Goal: Navigation & Orientation: Find specific page/section

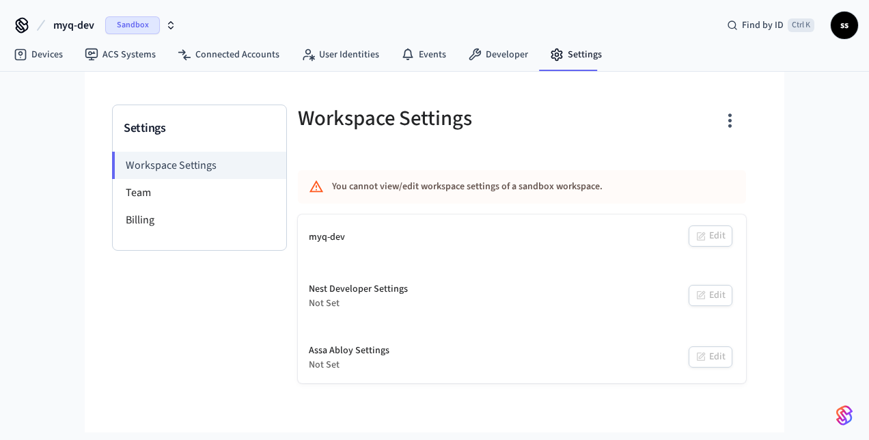
click at [77, 26] on span "myq-dev" at bounding box center [73, 25] width 41 height 16
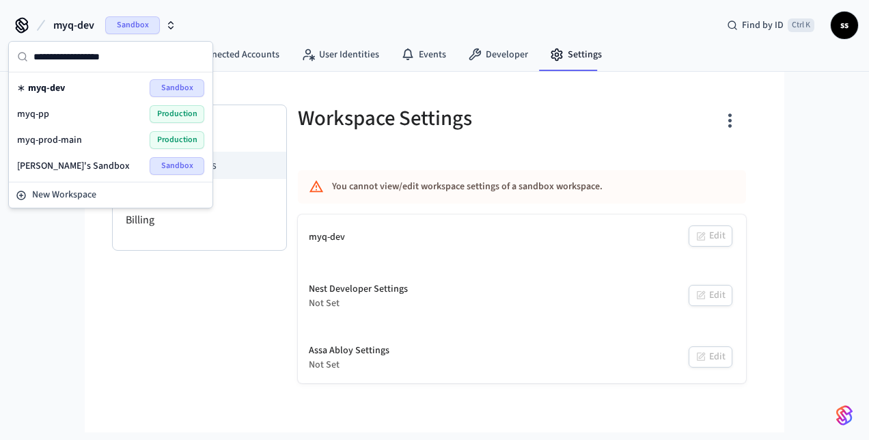
click at [74, 137] on span "myq-prod-main" at bounding box center [49, 140] width 65 height 14
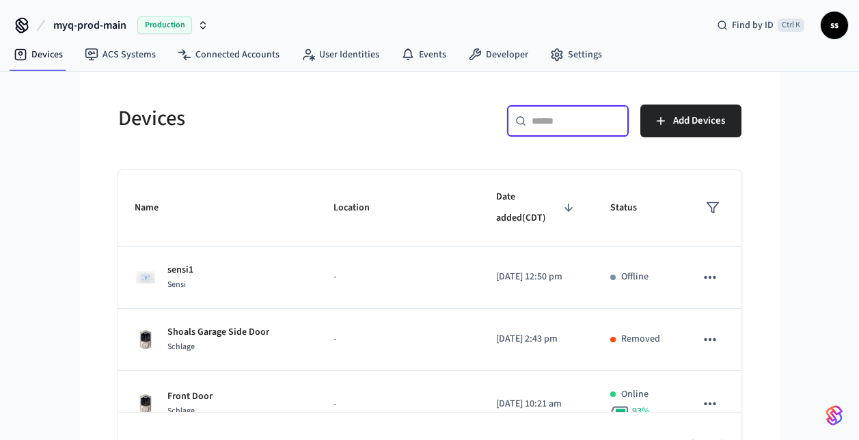
click at [570, 121] on input "text" at bounding box center [575, 121] width 89 height 14
paste input "**********"
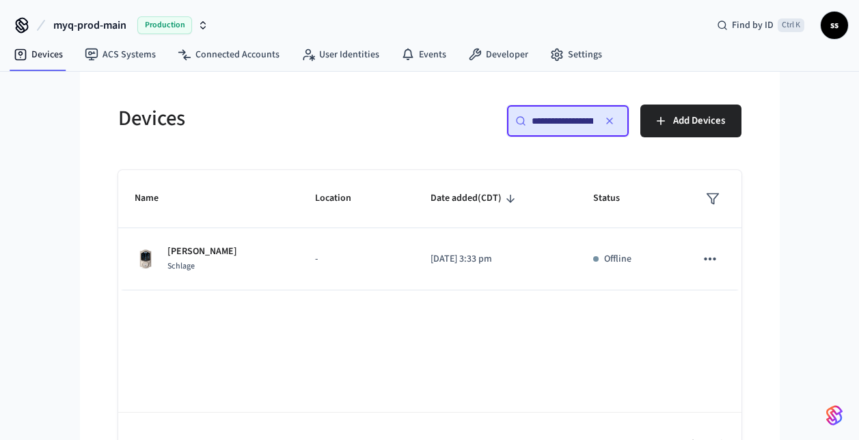
scroll to position [0, 103]
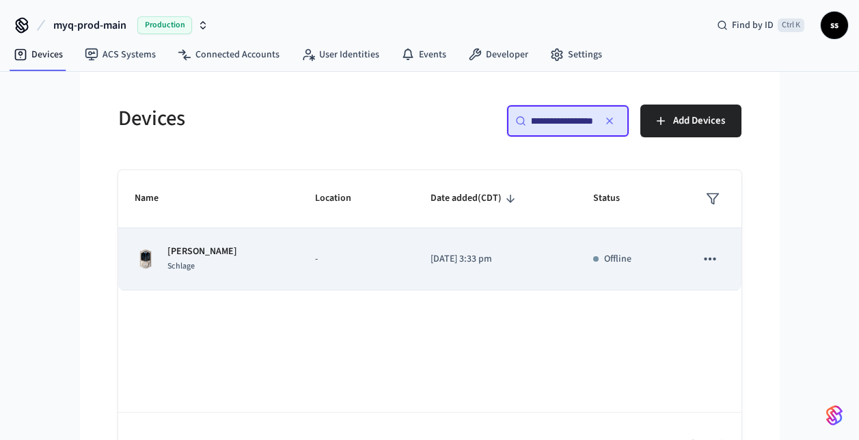
type input "**********"
click at [337, 262] on p "-" at bounding box center [356, 259] width 83 height 14
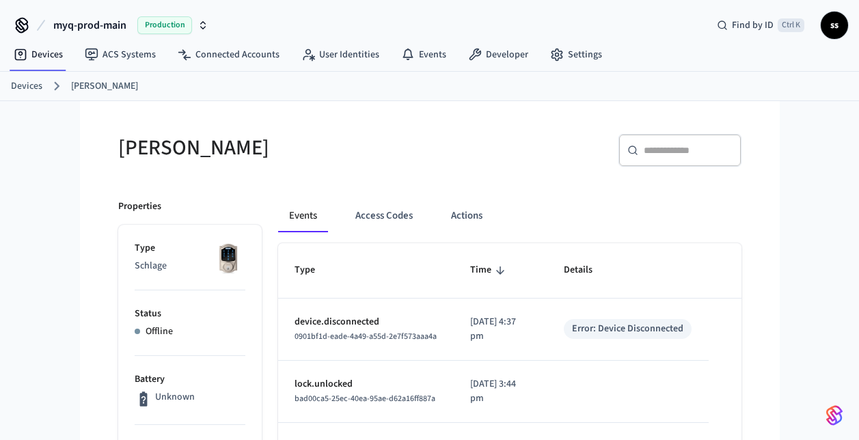
click at [100, 25] on span "myq-prod-main" at bounding box center [89, 25] width 73 height 16
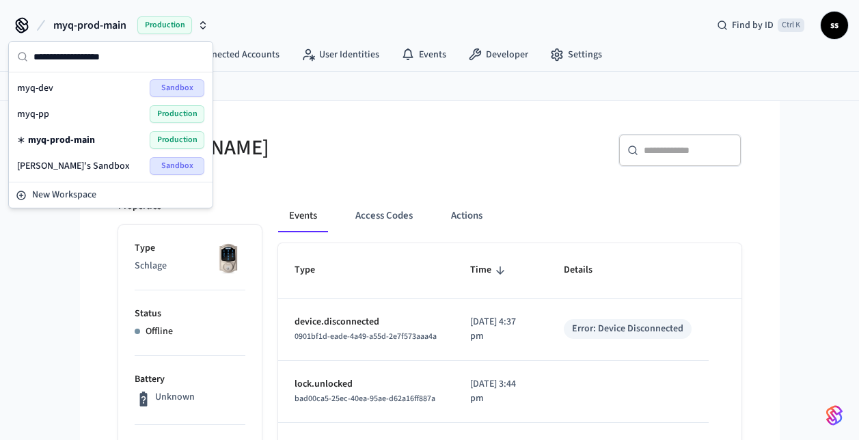
click at [171, 114] on span "Production" at bounding box center [177, 114] width 55 height 18
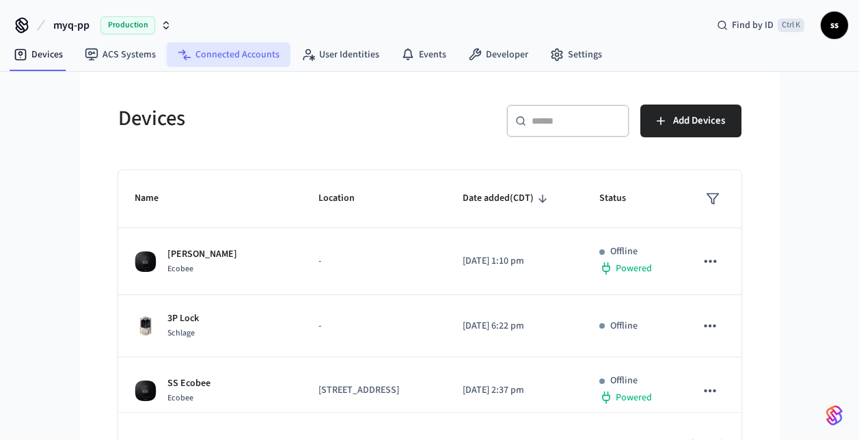
click at [228, 56] on link "Connected Accounts" at bounding box center [229, 54] width 124 height 25
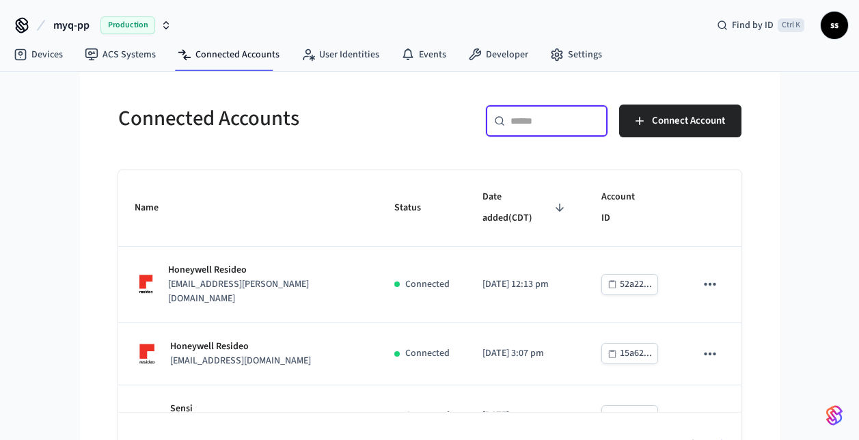
click at [574, 124] on input "text" at bounding box center [554, 121] width 89 height 14
paste input "**********"
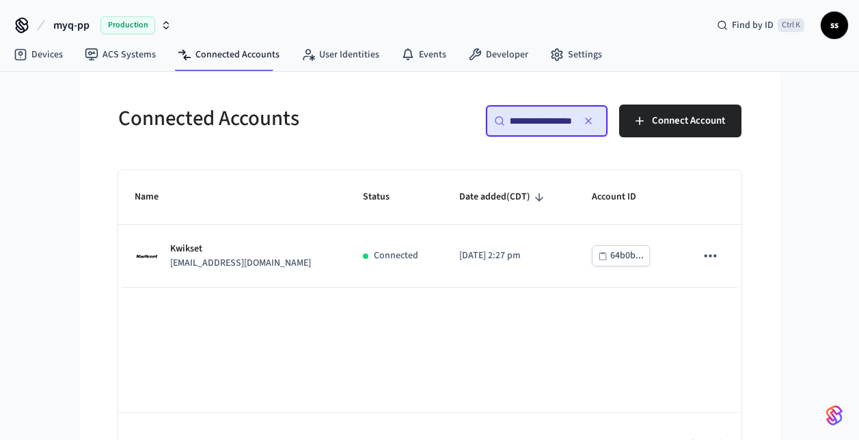
scroll to position [0, 70]
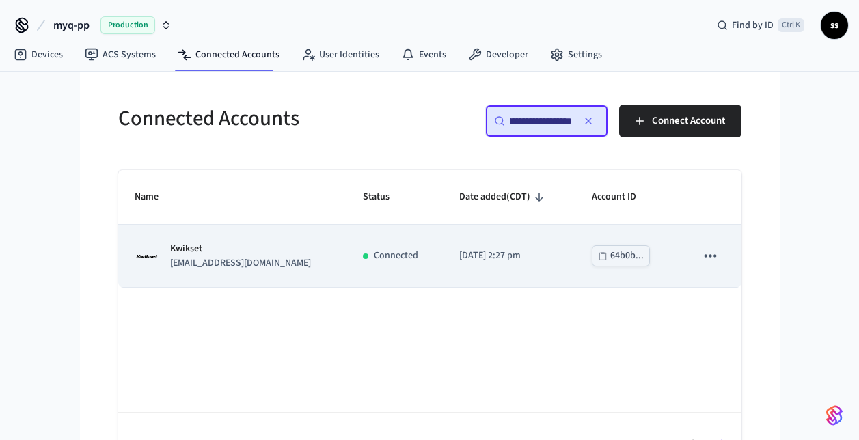
type input "**********"
click at [273, 257] on p "myqolegv+kwikset1@gmail.com" at bounding box center [240, 263] width 141 height 14
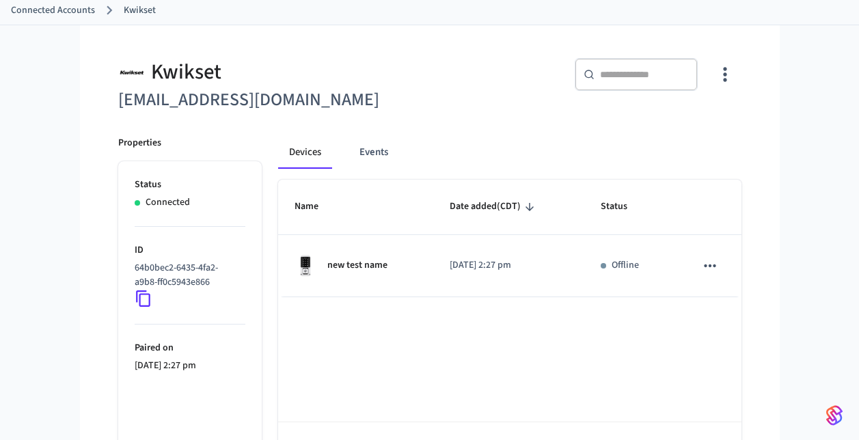
scroll to position [77, 0]
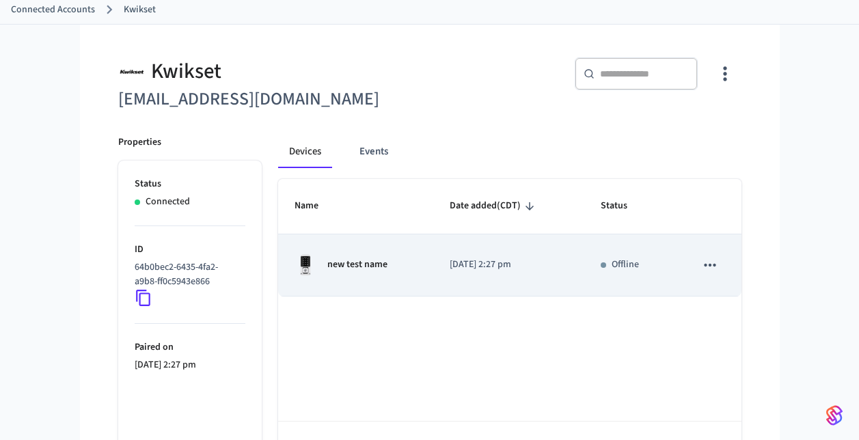
click at [402, 261] on div "new test name" at bounding box center [355, 265] width 123 height 22
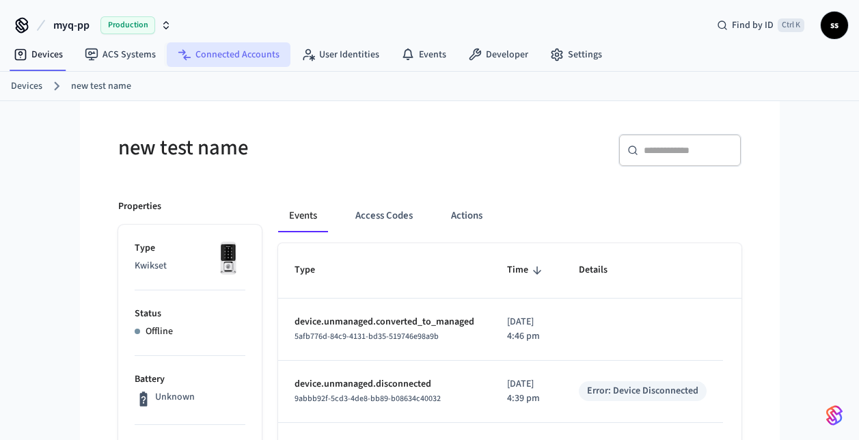
click at [242, 55] on link "Connected Accounts" at bounding box center [229, 54] width 124 height 25
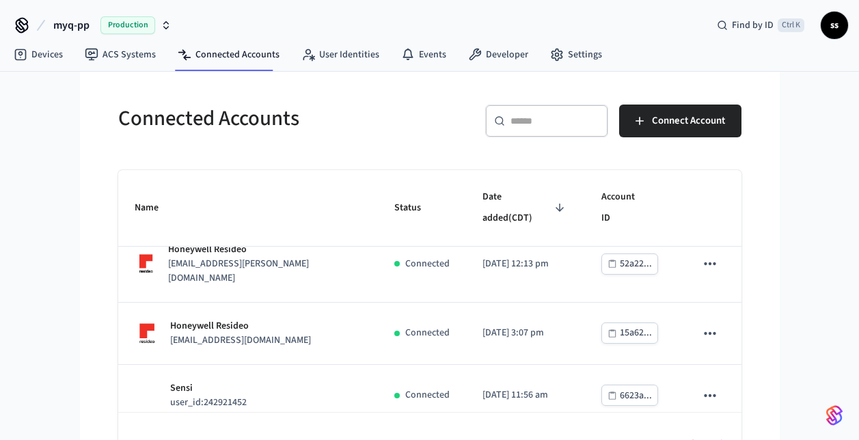
scroll to position [38, 0]
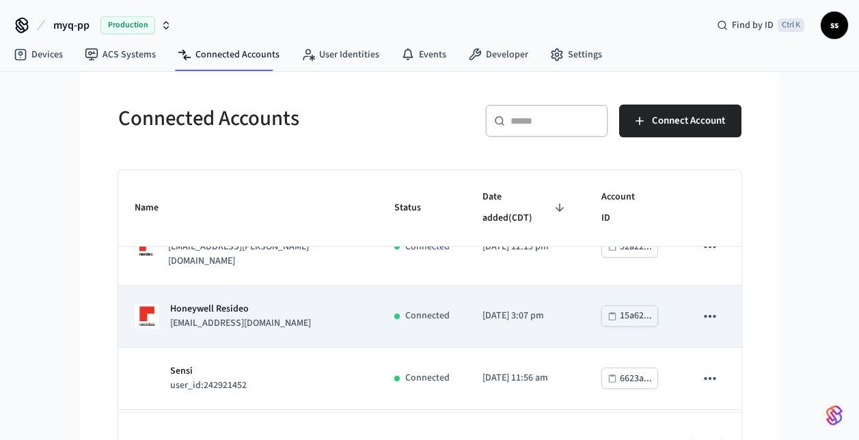
click at [310, 312] on div "Honeywell Resideo jsamcham91@gmail.com" at bounding box center [248, 316] width 227 height 29
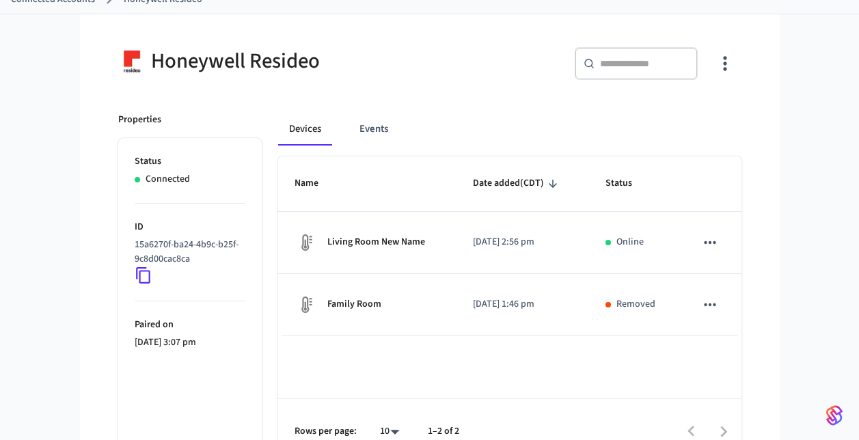
scroll to position [85, 0]
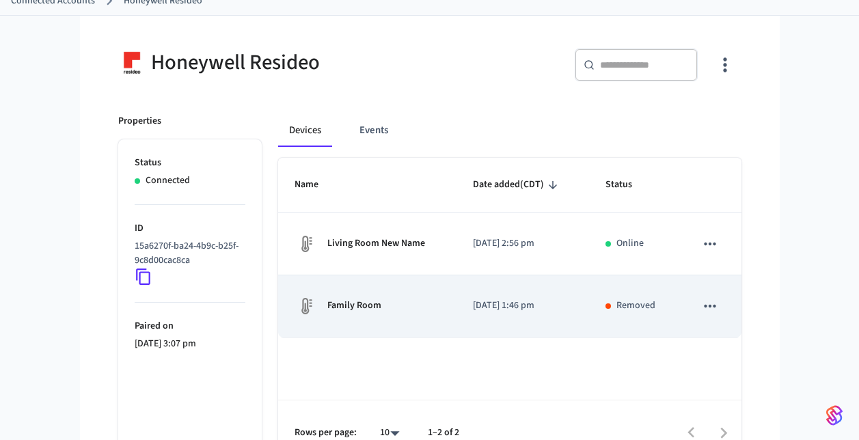
click at [388, 324] on td "Family Room" at bounding box center [367, 306] width 178 height 62
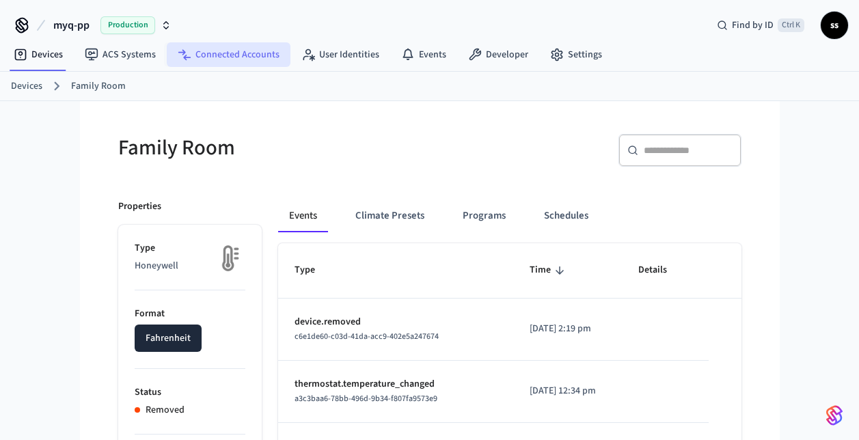
click at [256, 57] on link "Connected Accounts" at bounding box center [229, 54] width 124 height 25
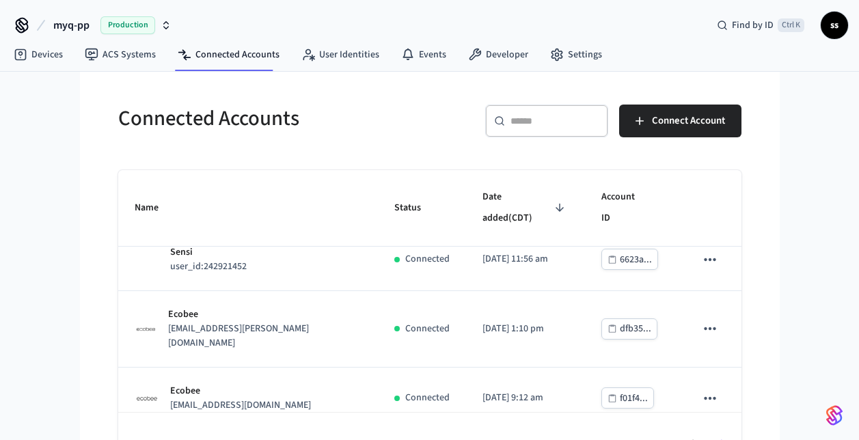
scroll to position [165, 0]
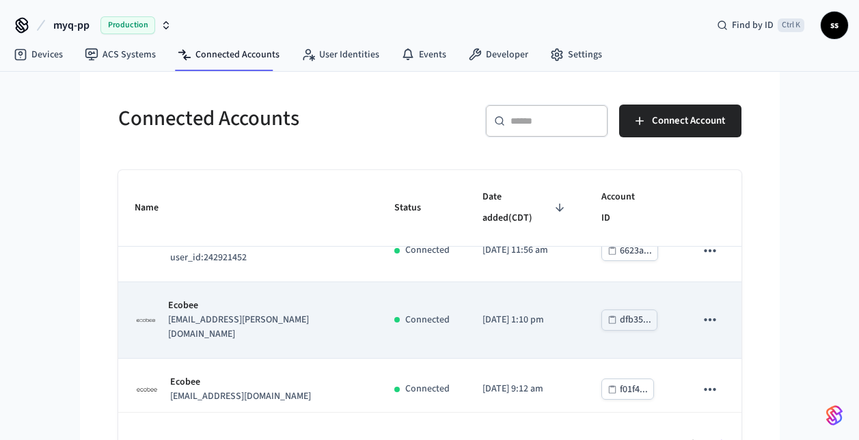
click at [355, 313] on p "ecobeepremiumfe@chamberlain.mailosaur.net" at bounding box center [264, 327] width 193 height 29
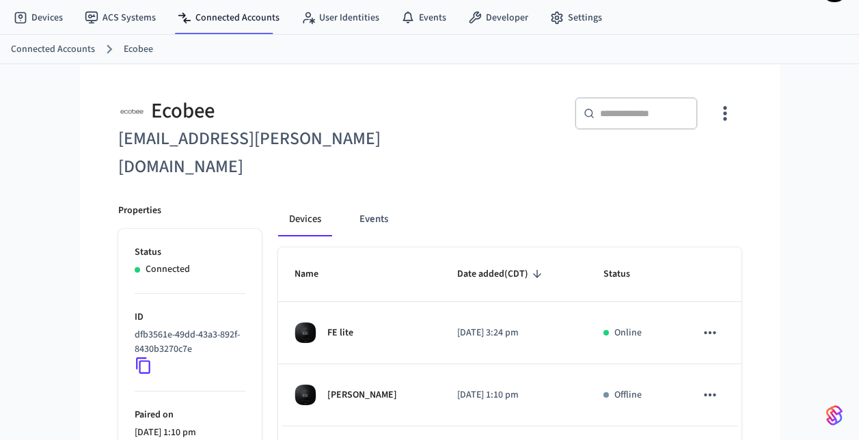
scroll to position [38, 0]
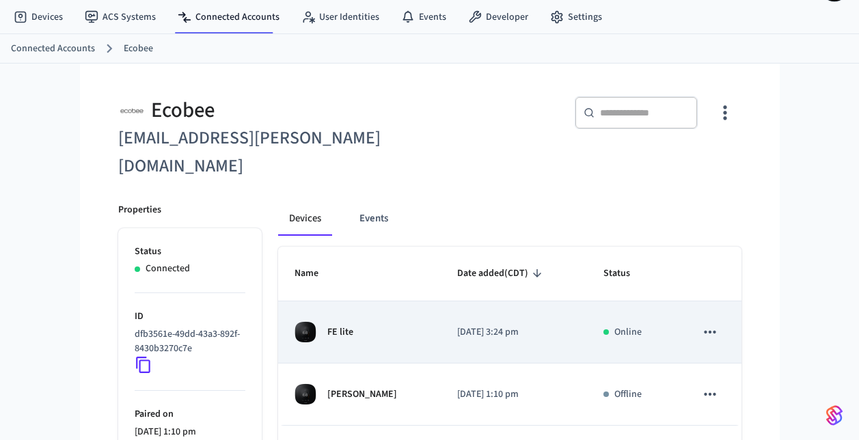
click at [393, 321] on div "FE lite" at bounding box center [359, 332] width 130 height 22
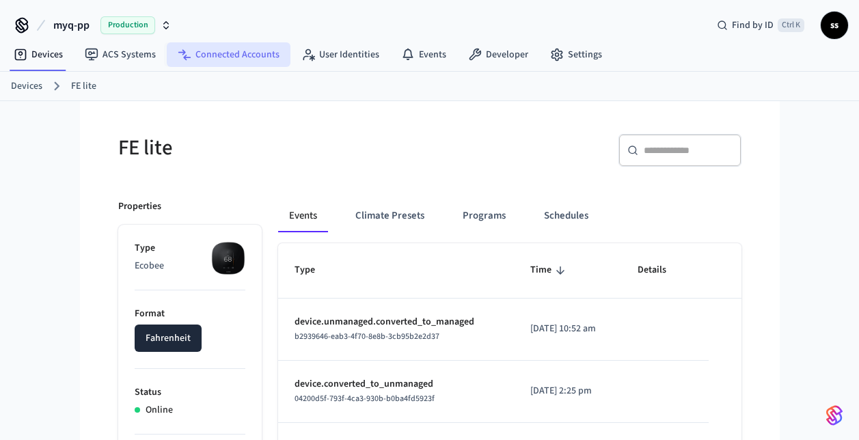
click at [238, 58] on link "Connected Accounts" at bounding box center [229, 54] width 124 height 25
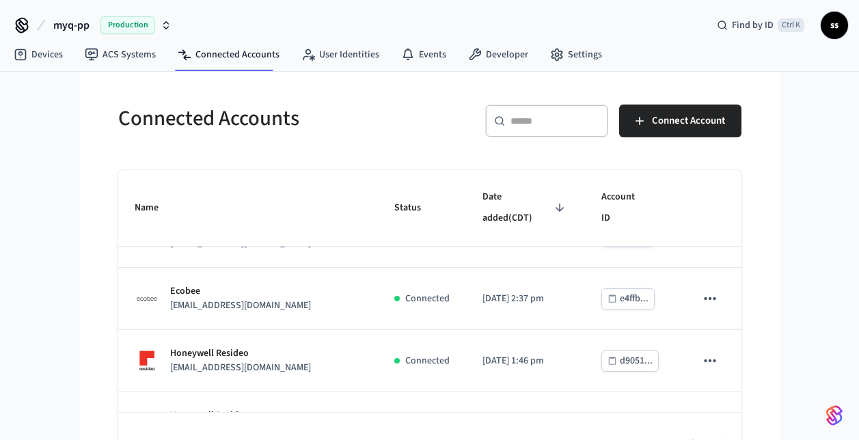
scroll to position [38, 0]
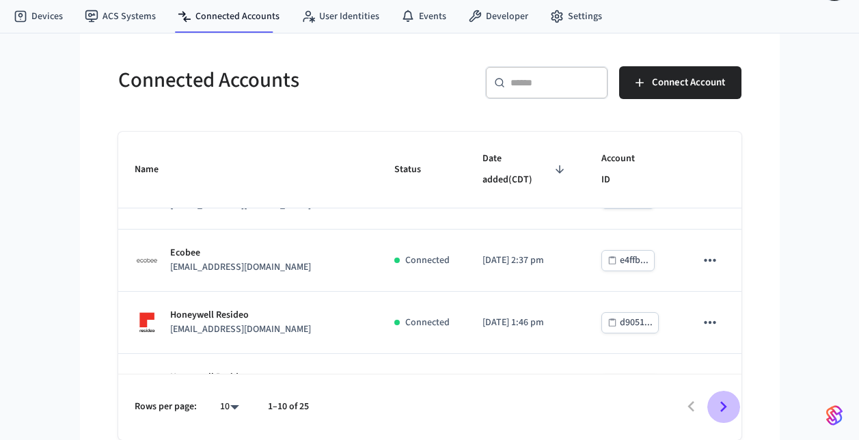
click at [723, 406] on icon "Go to next page" at bounding box center [722, 406] width 21 height 21
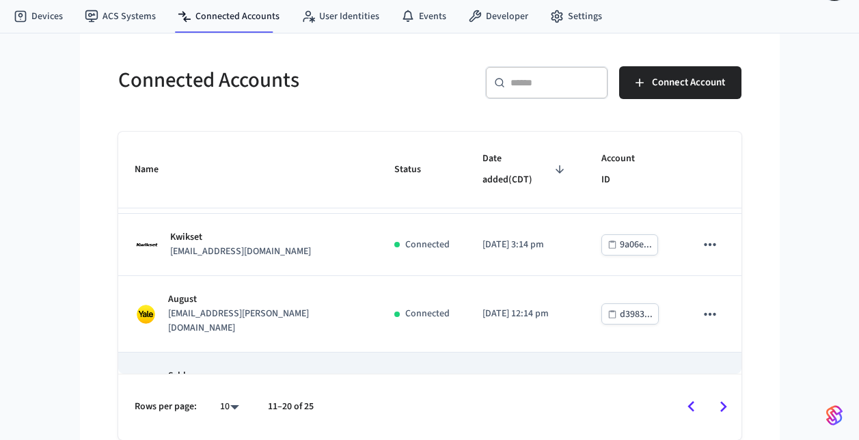
scroll to position [457, 0]
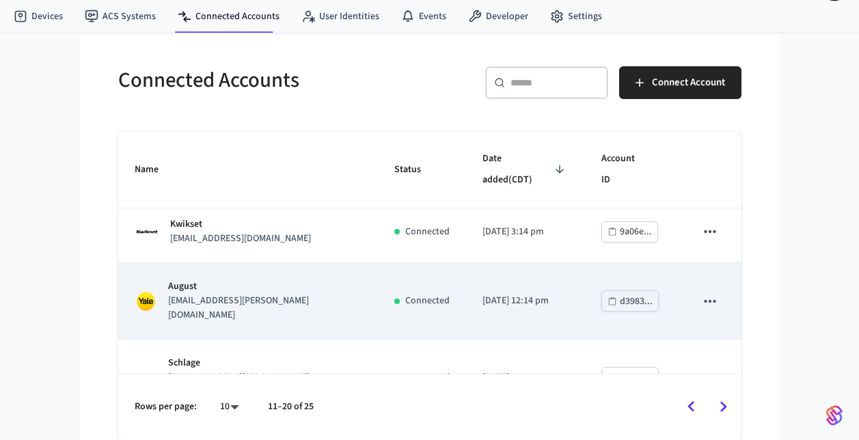
click at [312, 299] on td "August shrutinaikmyq@chamberlain.mailosaur.net" at bounding box center [248, 301] width 260 height 77
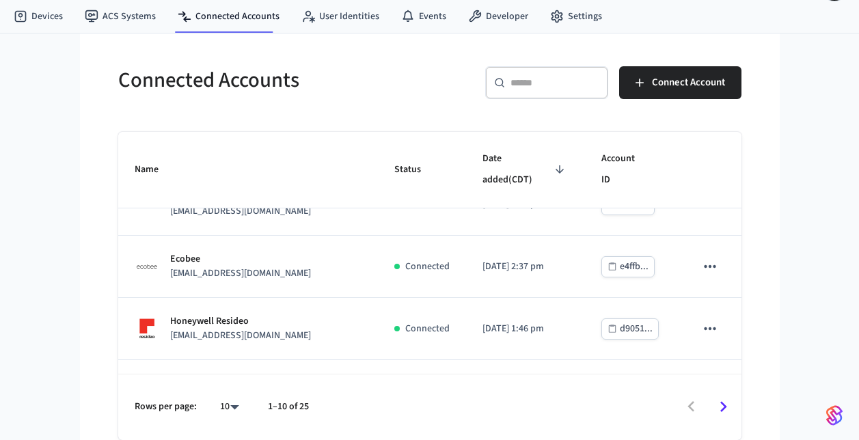
scroll to position [457, 0]
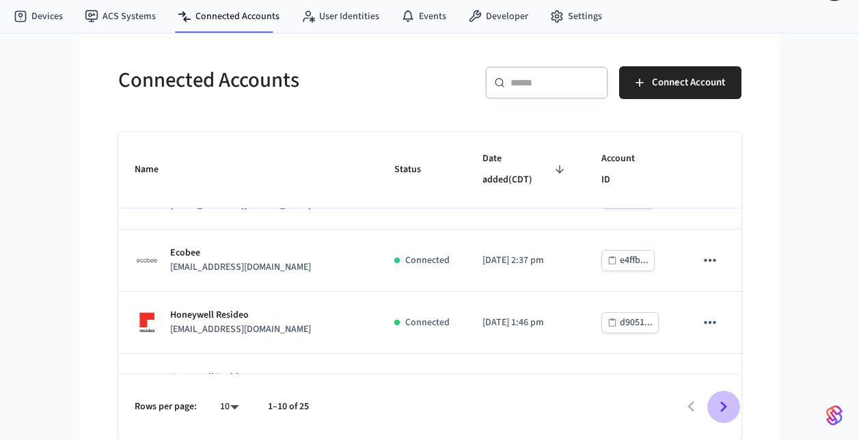
click at [723, 409] on icon "Go to next page" at bounding box center [723, 407] width 7 height 11
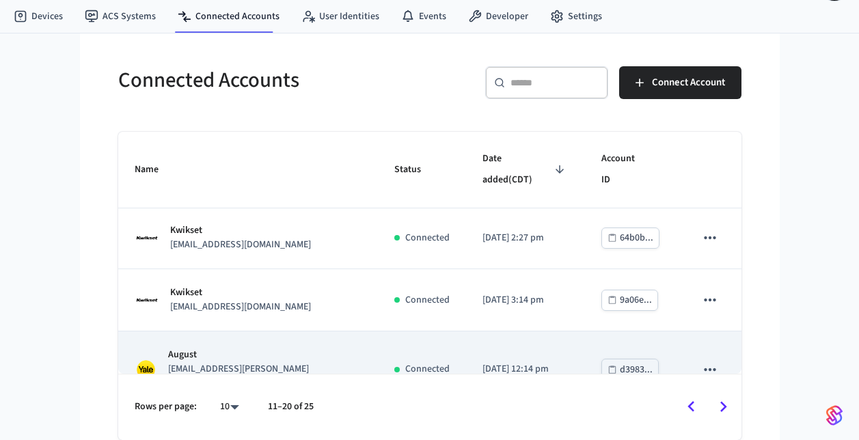
scroll to position [379, 0]
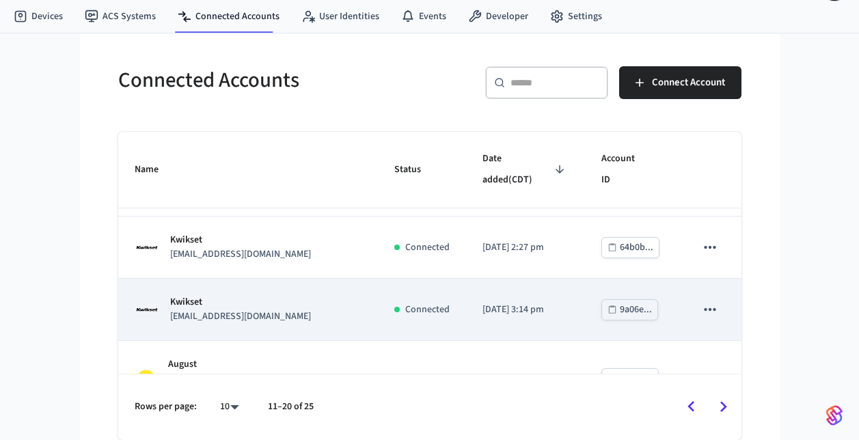
click at [335, 295] on div "Kwikset sukanyaqadev@gmail.com" at bounding box center [248, 309] width 227 height 29
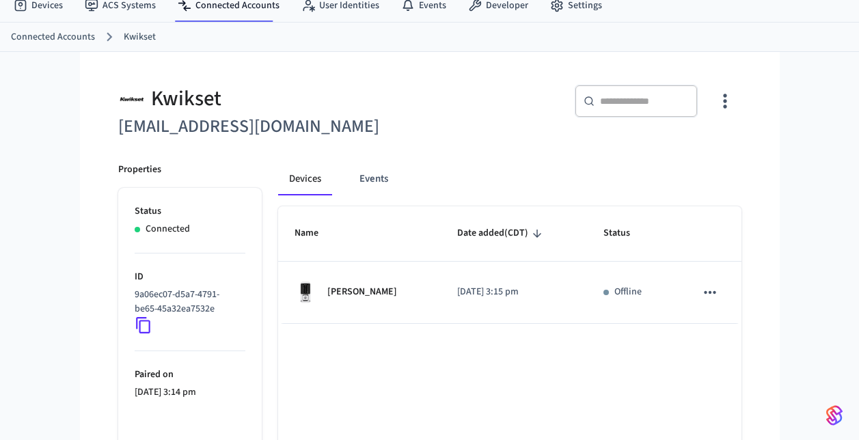
scroll to position [49, 0]
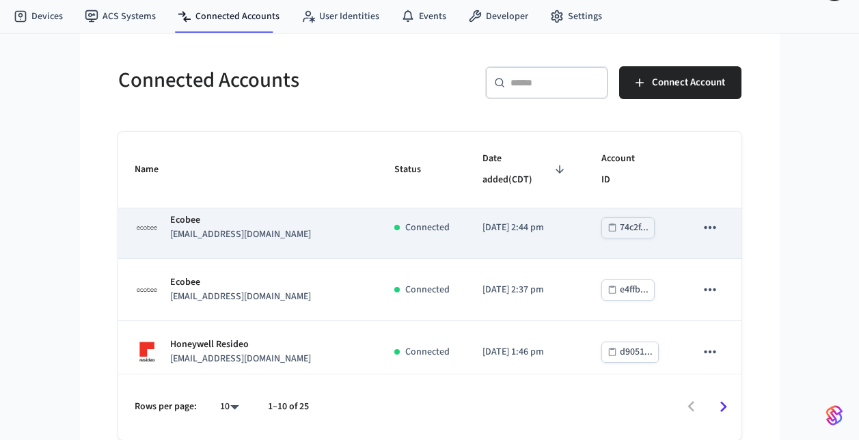
scroll to position [457, 0]
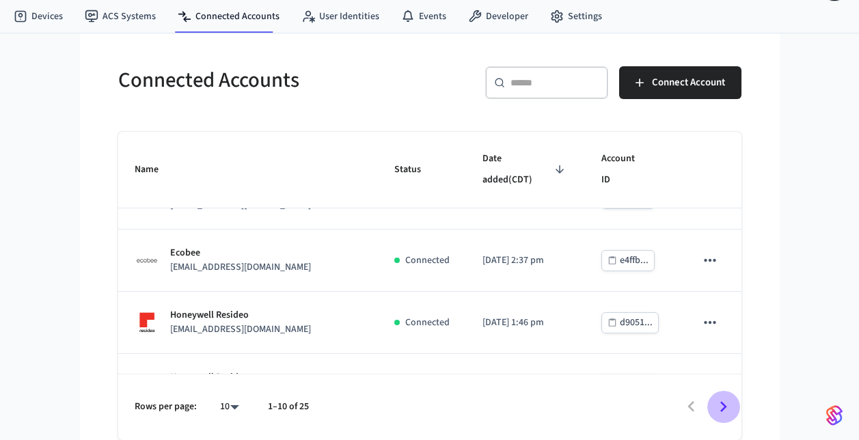
click at [719, 415] on icon "Go to next page" at bounding box center [722, 406] width 21 height 21
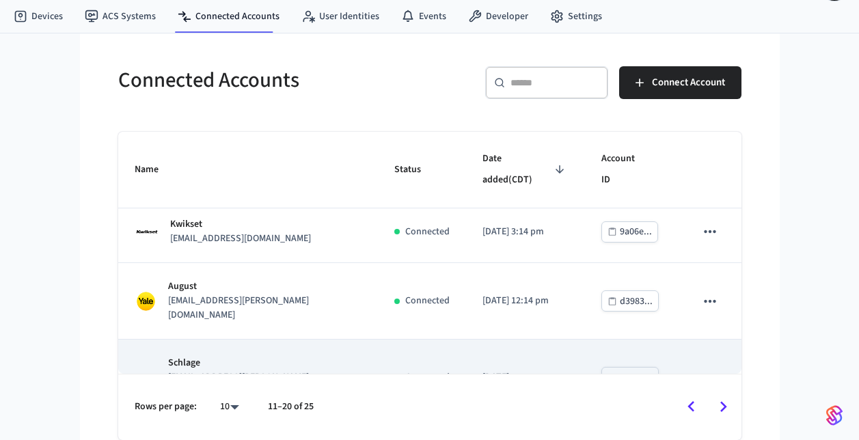
click at [312, 370] on p "schlage2@chamberlain.mailosaur.net" at bounding box center [264, 384] width 193 height 29
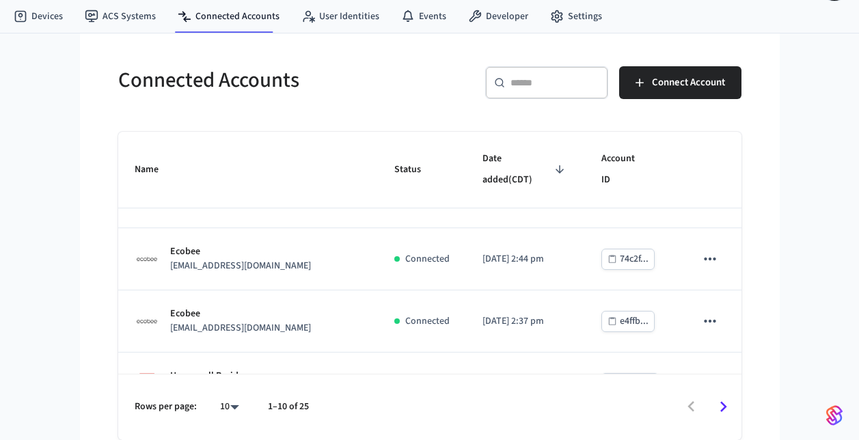
scroll to position [398, 0]
click at [721, 408] on icon "Go to next page" at bounding box center [722, 406] width 21 height 21
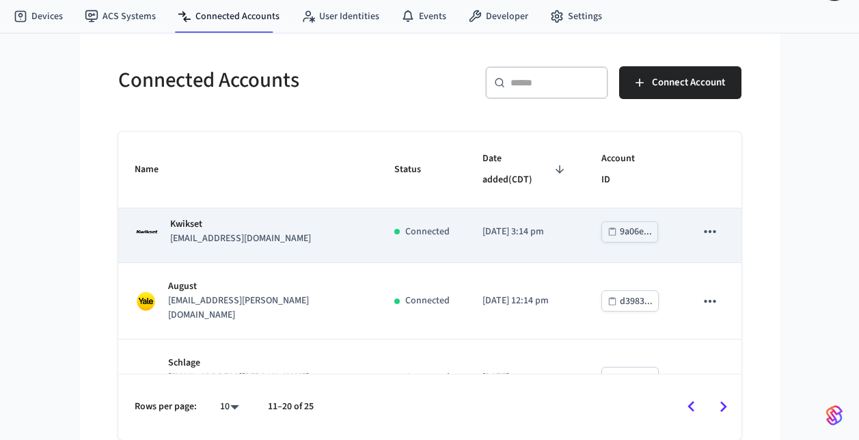
scroll to position [456, 0]
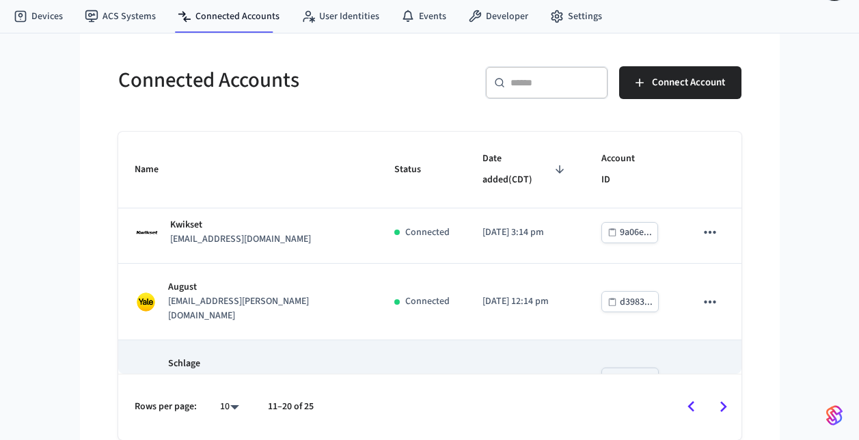
click at [378, 348] on td "Connected" at bounding box center [422, 378] width 88 height 77
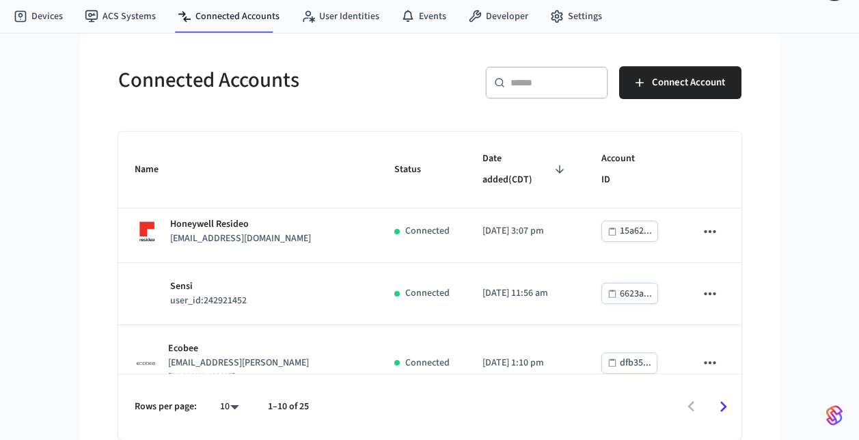
scroll to position [86, 0]
click at [717, 409] on icon "Go to next page" at bounding box center [722, 406] width 21 height 21
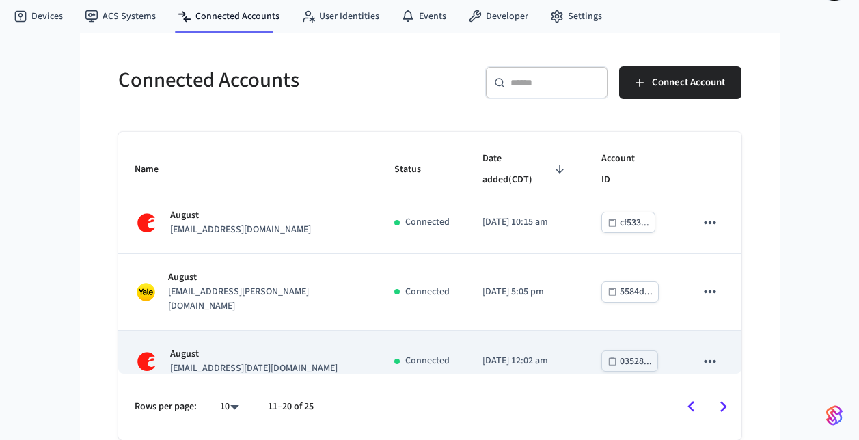
scroll to position [78, 0]
click at [316, 359] on div "August myqolegv+august1@gmail.com" at bounding box center [248, 362] width 227 height 29
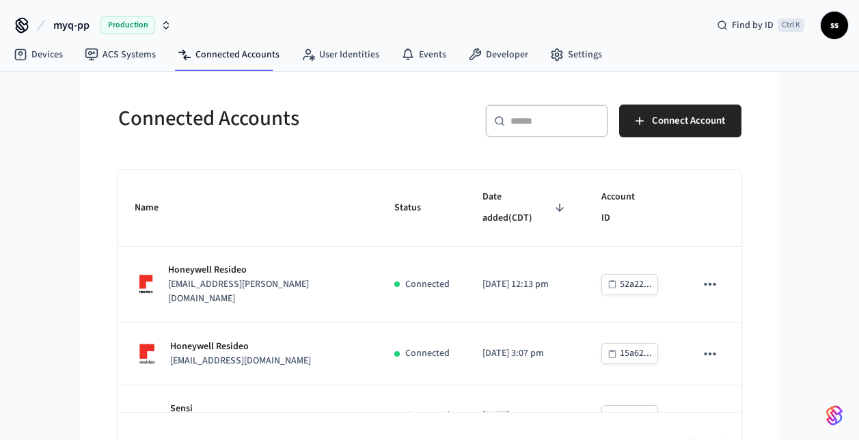
scroll to position [38, 0]
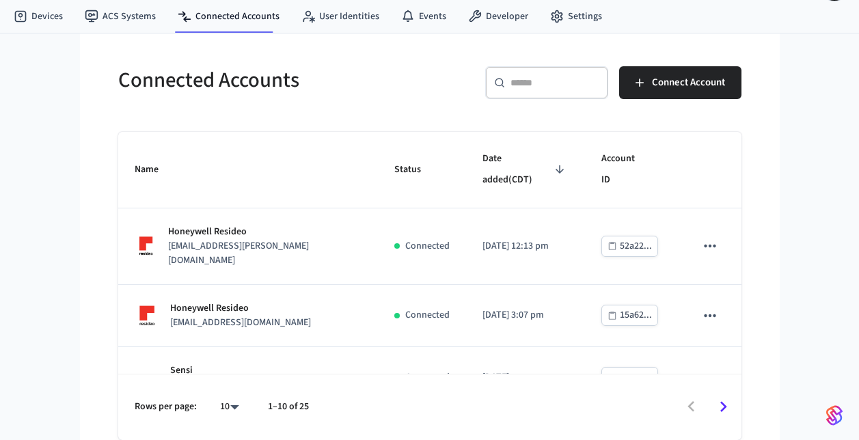
click at [725, 410] on icon "Go to next page" at bounding box center [722, 406] width 21 height 21
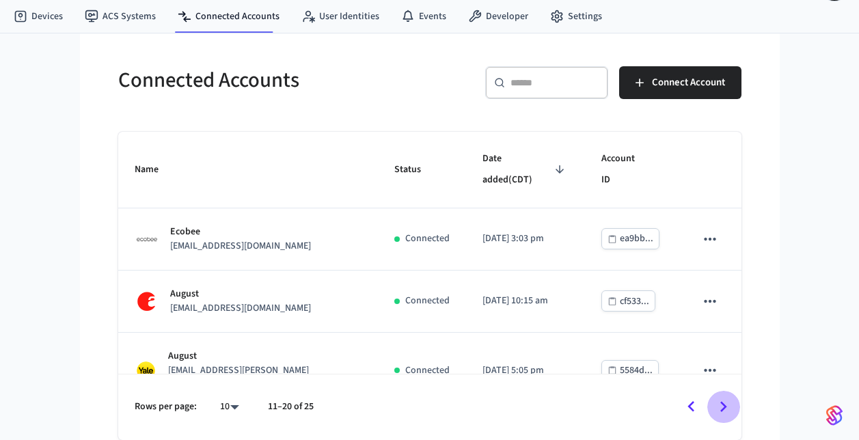
click at [725, 410] on icon "Go to next page" at bounding box center [722, 406] width 21 height 21
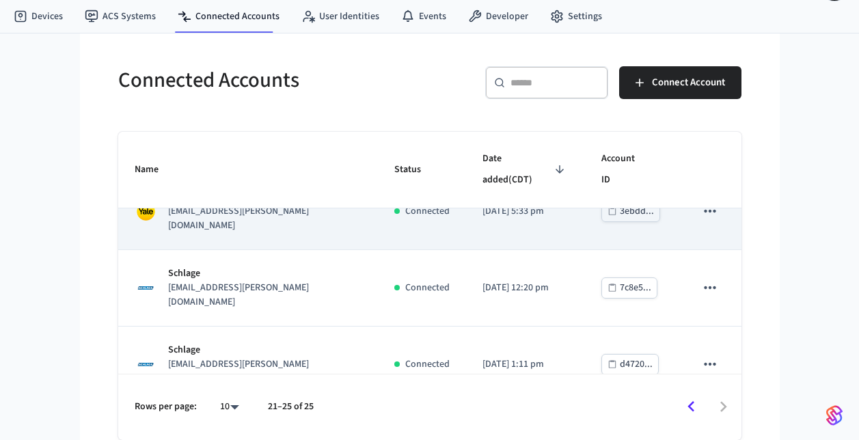
scroll to position [98, 0]
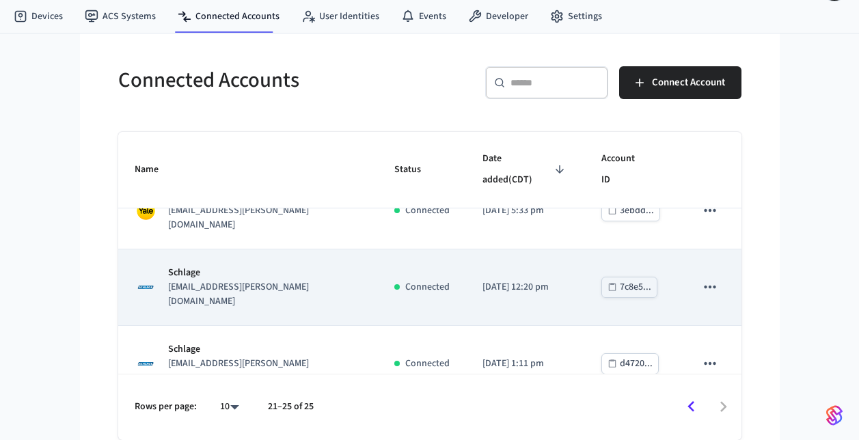
click at [350, 274] on td "Schlage schlage3@chamberlain.mailosaur.net" at bounding box center [248, 287] width 260 height 77
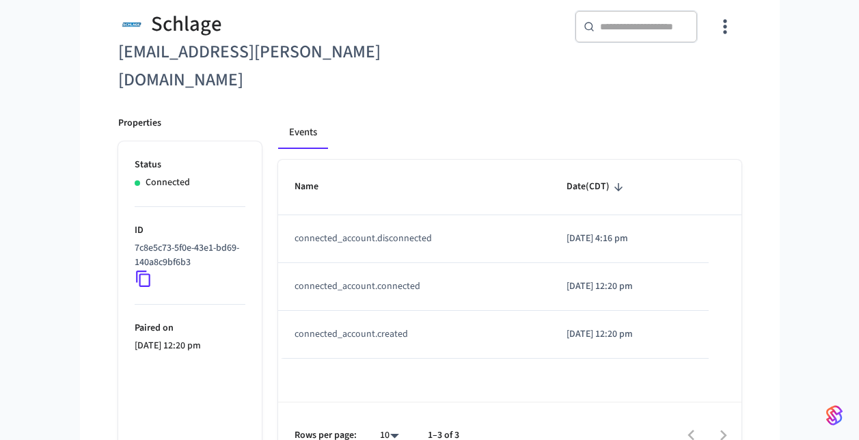
scroll to position [124, 0]
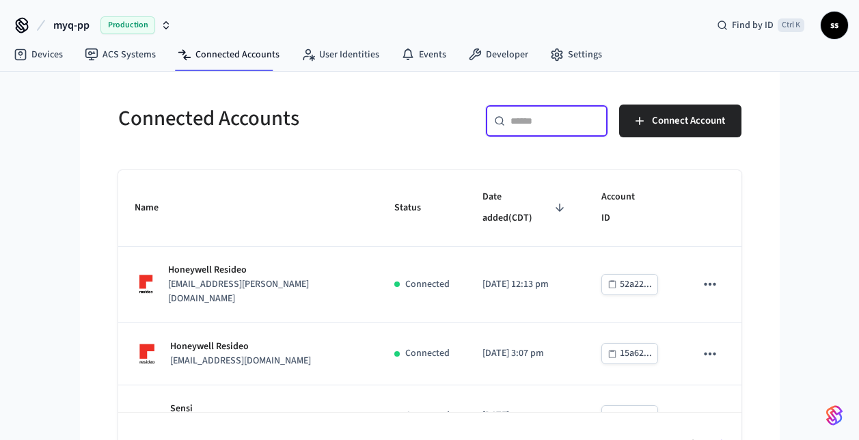
click at [511, 123] on input "text" at bounding box center [554, 121] width 89 height 14
paste input "**********"
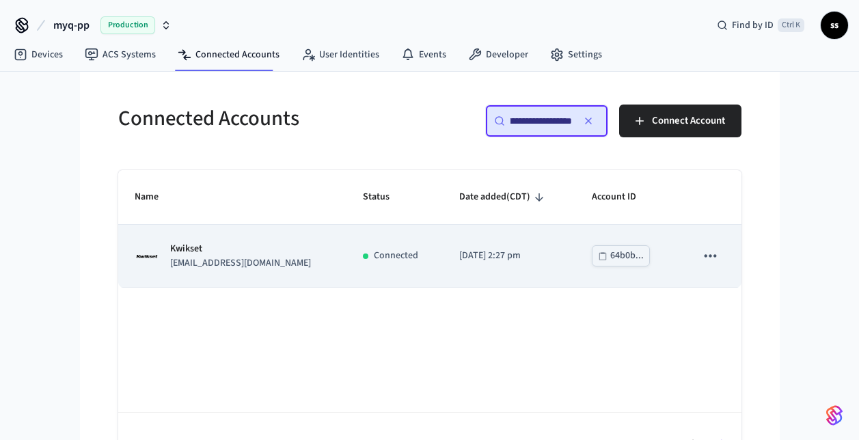
type input "**********"
click at [304, 266] on div "Kwikset myqolegv+kwikset1@gmail.com" at bounding box center [232, 256] width 195 height 29
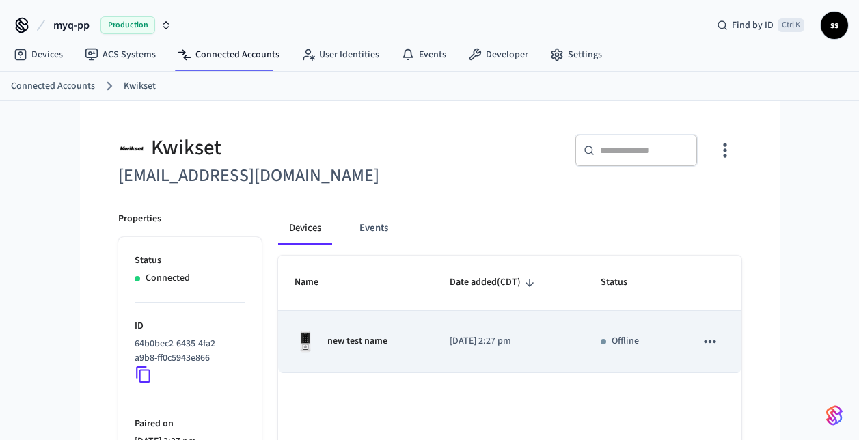
click at [364, 349] on div "new test name" at bounding box center [355, 342] width 123 height 22
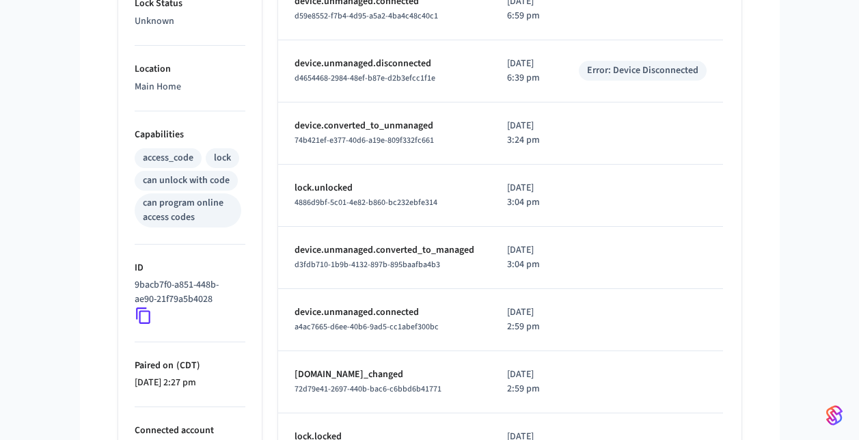
scroll to position [444, 0]
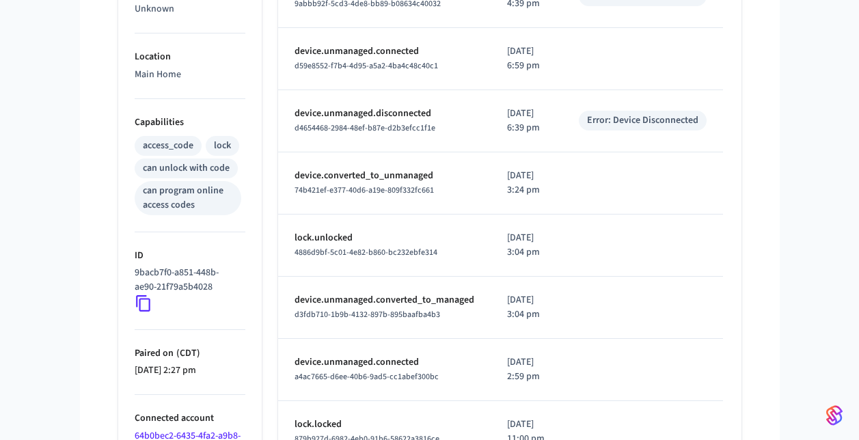
scroll to position [465, 0]
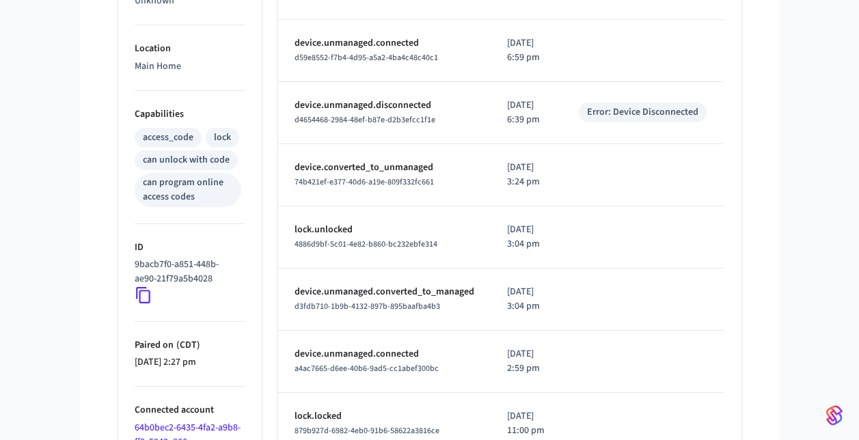
click at [148, 298] on icon at bounding box center [143, 296] width 14 height 16
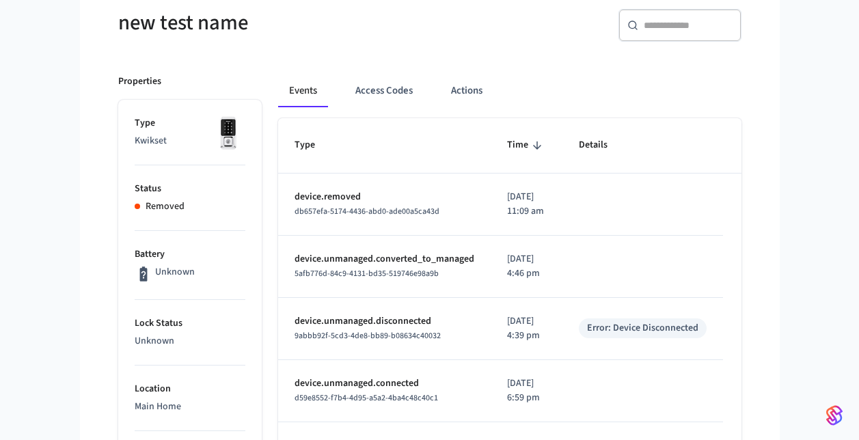
scroll to position [0, 0]
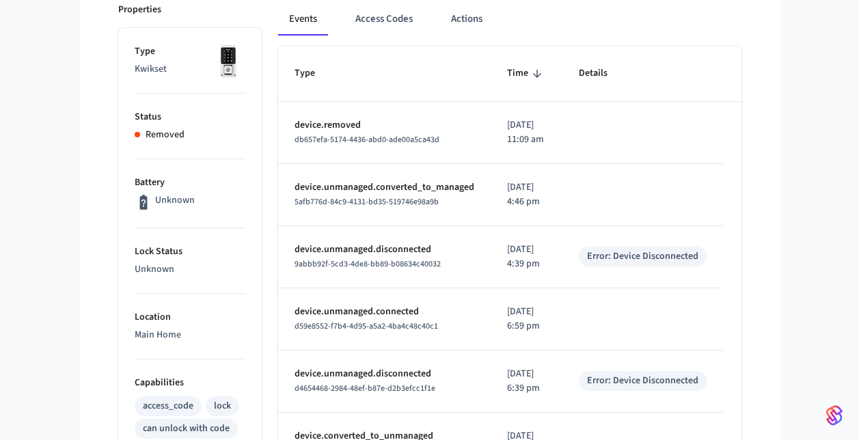
scroll to position [197, 0]
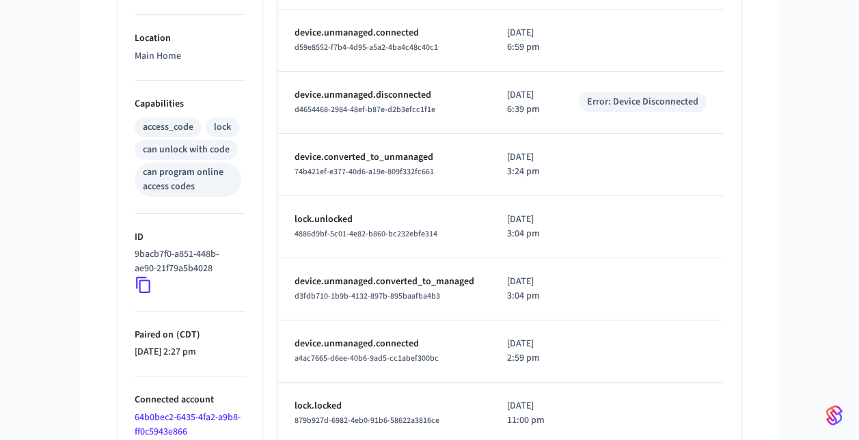
scroll to position [476, 0]
click at [146, 286] on icon at bounding box center [144, 284] width 18 height 18
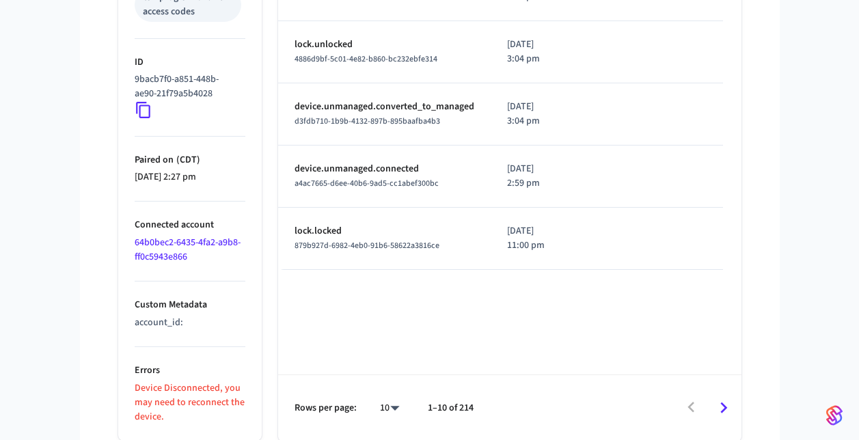
scroll to position [651, 0]
click at [182, 245] on link "64b0bec2-6435-4fa2-a9b8-ff0c5943e866" at bounding box center [188, 249] width 106 height 28
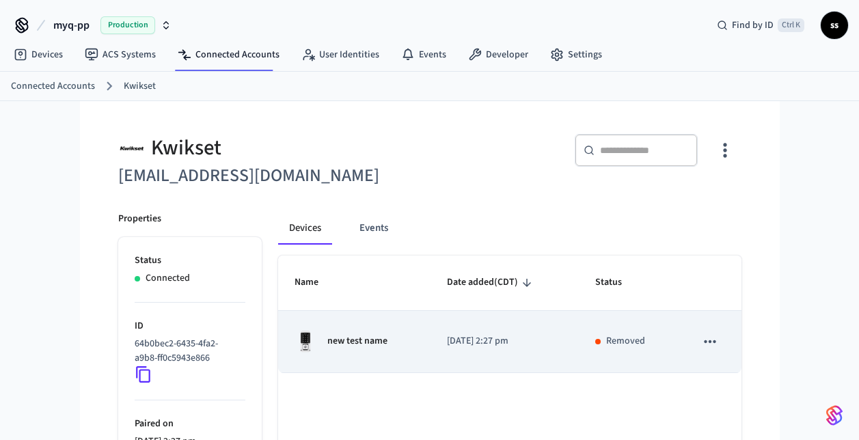
click at [363, 345] on p "new test name" at bounding box center [357, 341] width 60 height 14
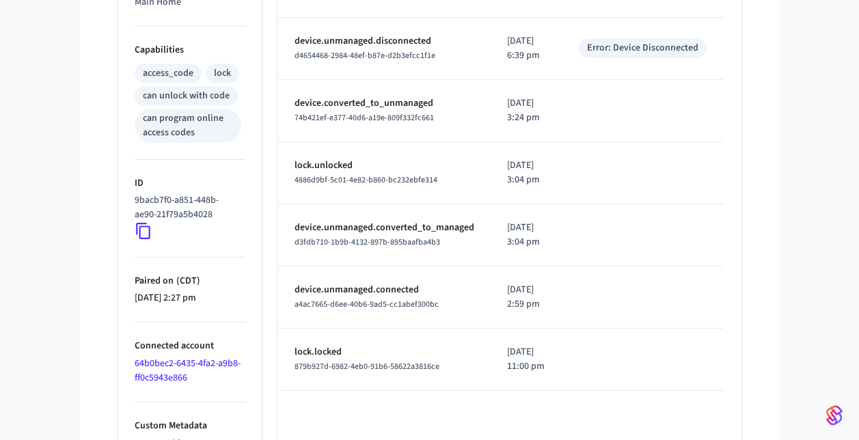
scroll to position [530, 0]
click at [143, 234] on icon at bounding box center [144, 230] width 18 height 18
